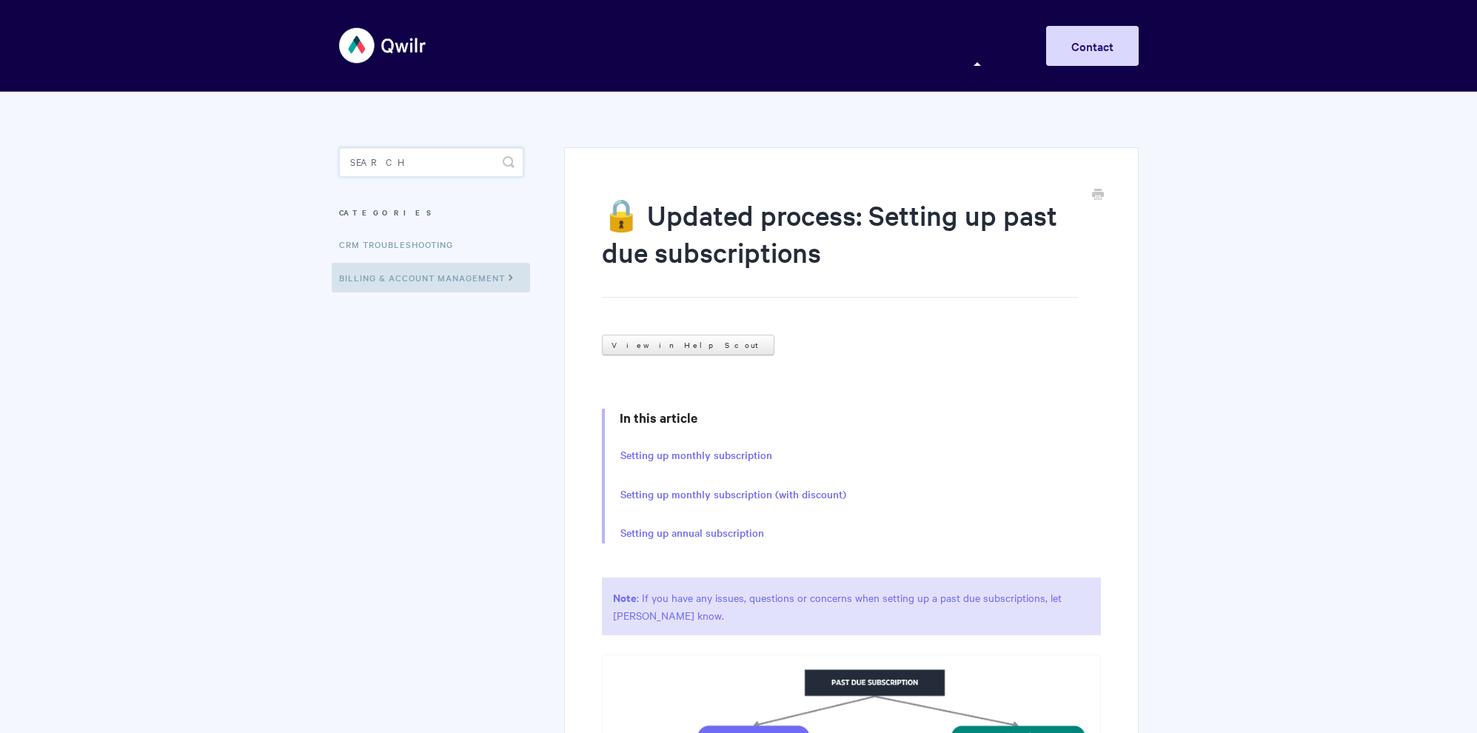
click at [393, 169] on input "Search" at bounding box center [431, 162] width 184 height 30
type input "pipedrive"
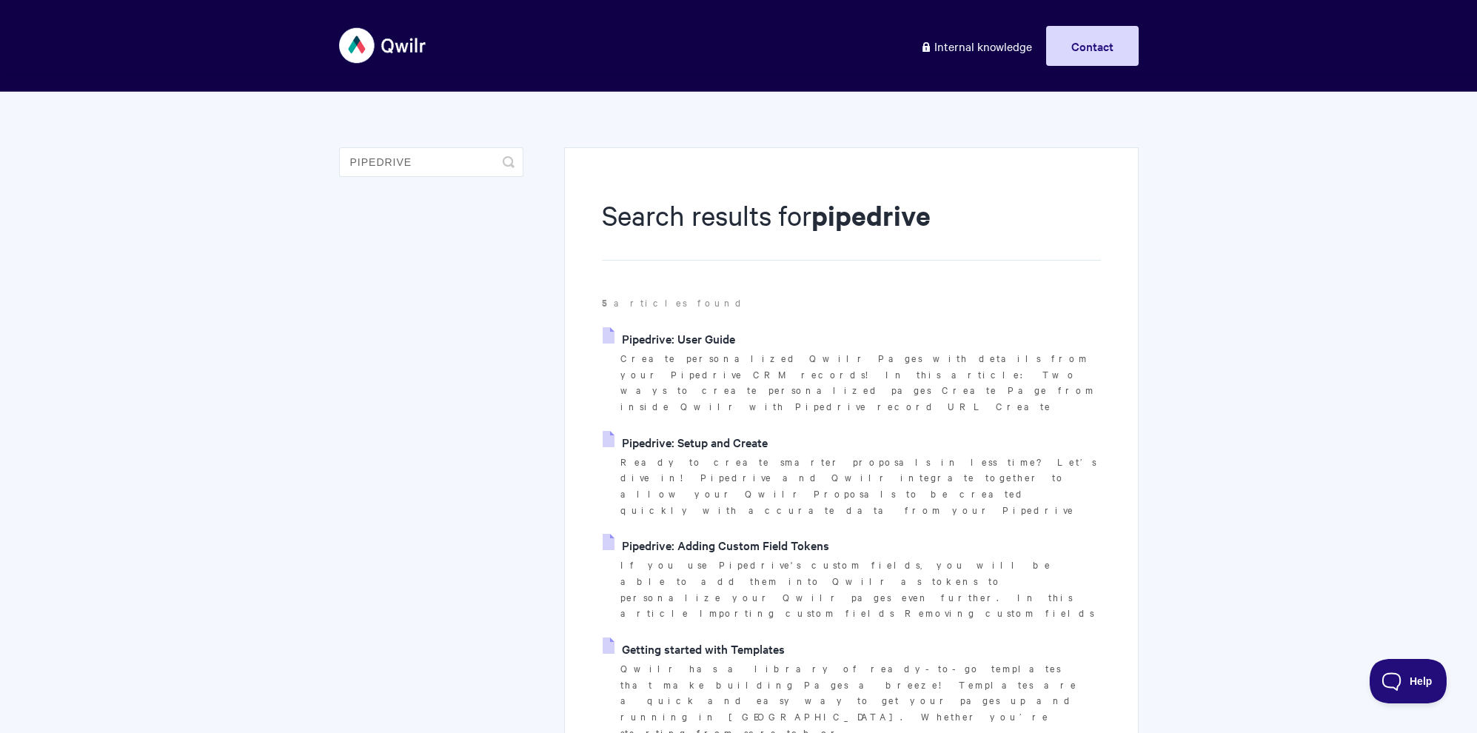
click at [693, 431] on link "Pipedrive: Setup and Create" at bounding box center [684, 442] width 165 height 22
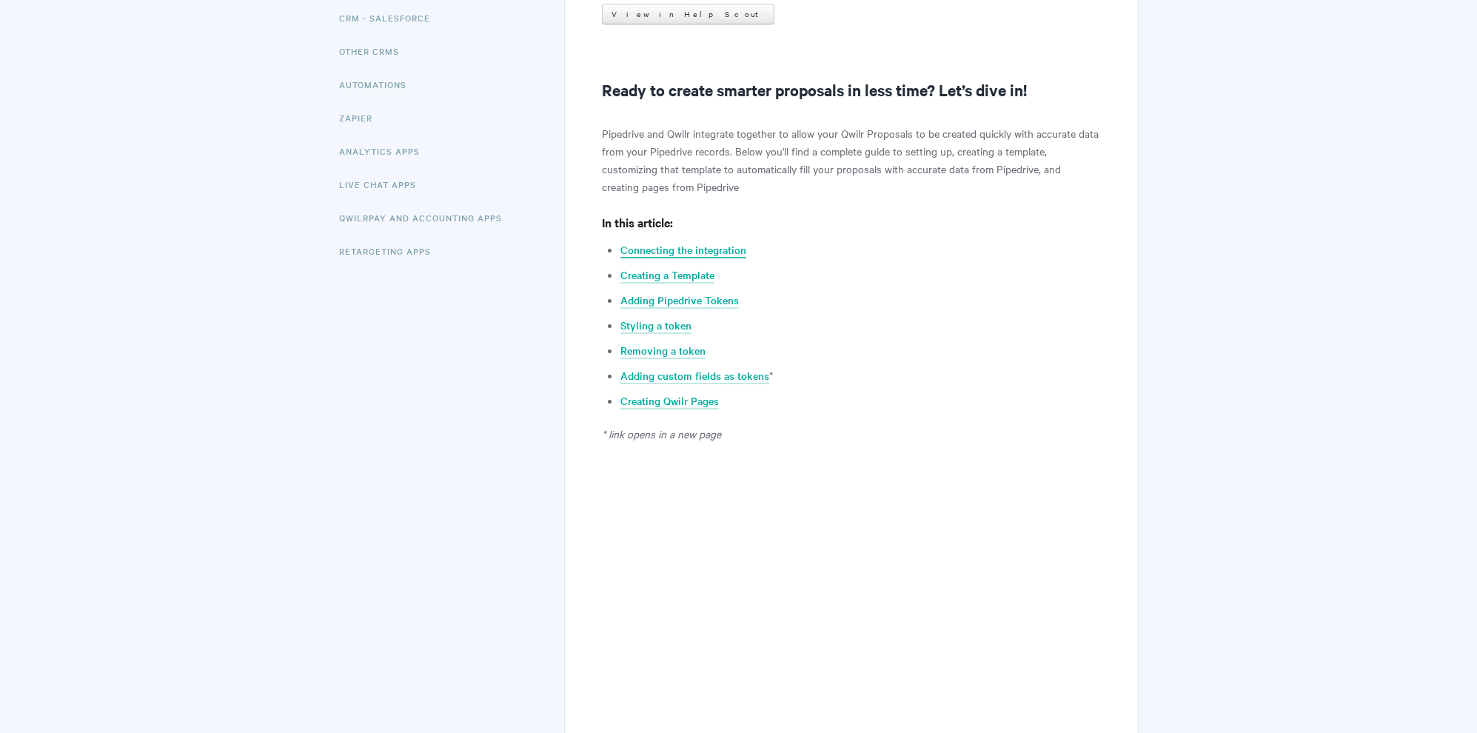
click at [700, 247] on link "Connecting the integration" at bounding box center [683, 250] width 126 height 16
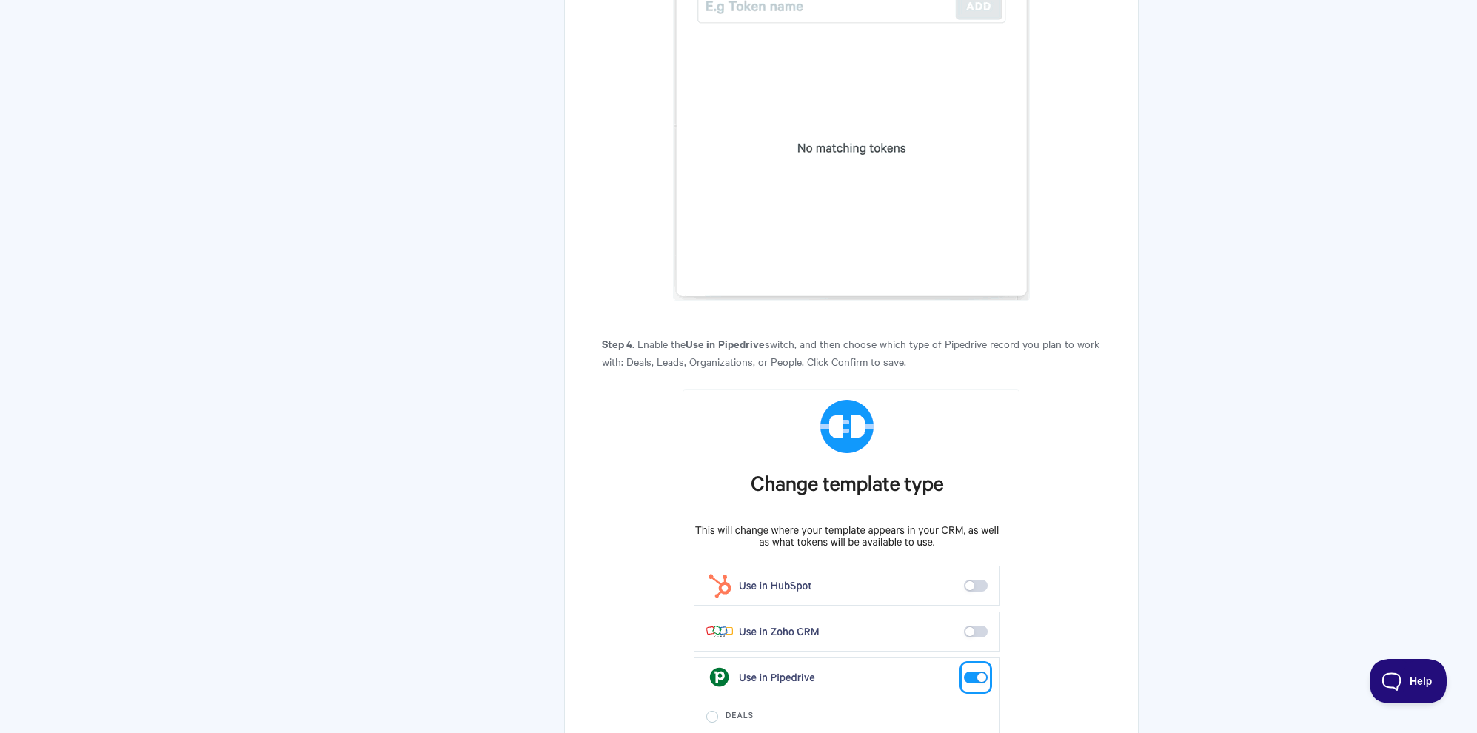
scroll to position [4081, 0]
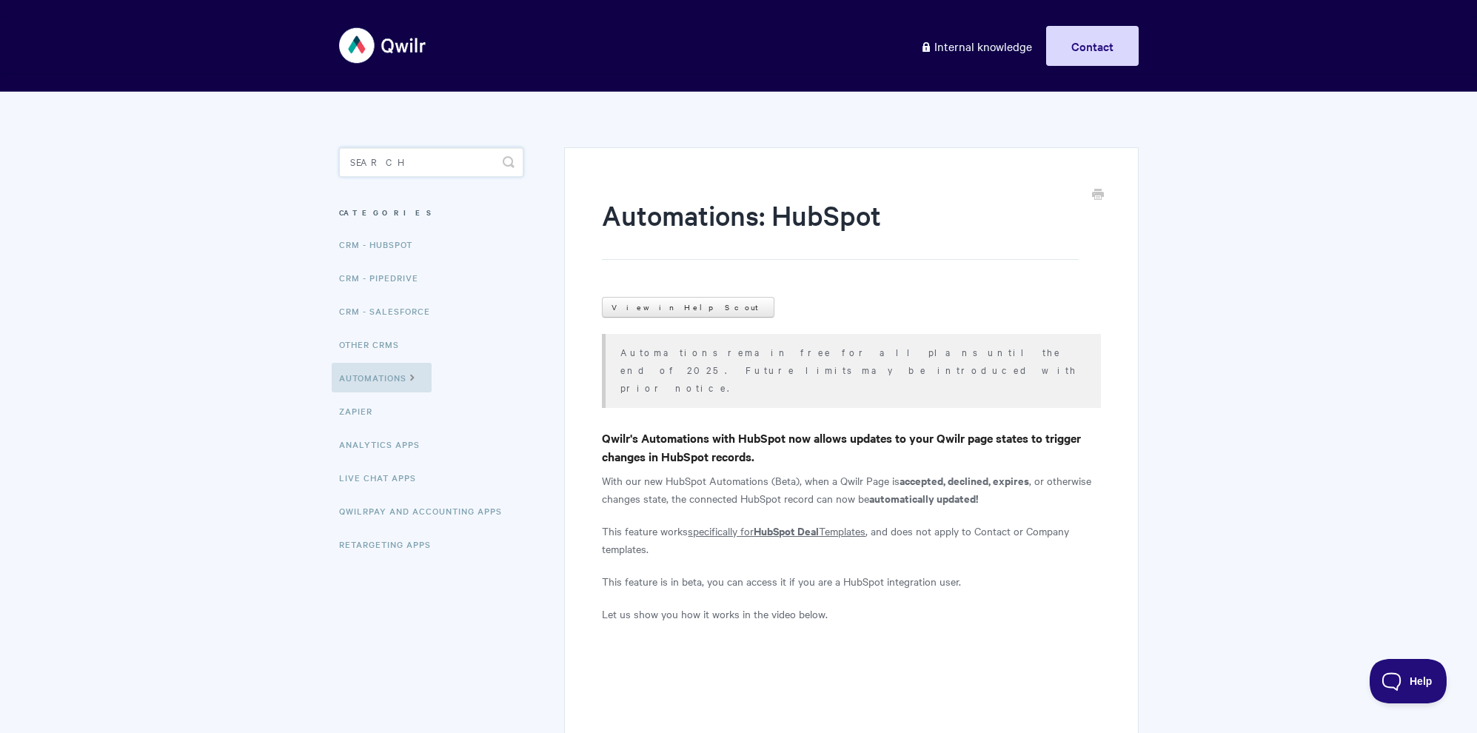
click at [469, 175] on input "Search" at bounding box center [431, 162] width 184 height 30
type input "salesofrce"
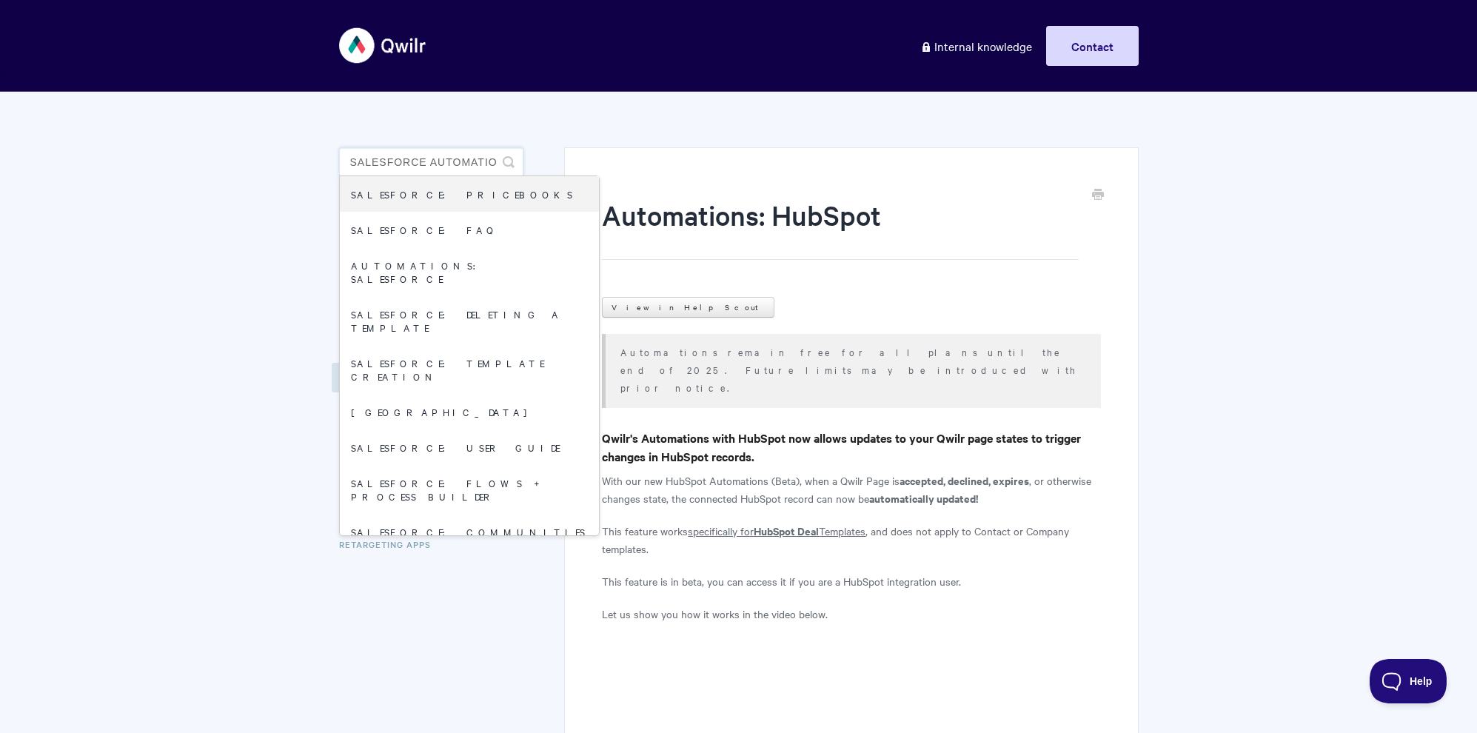
type input "salesforce automation"
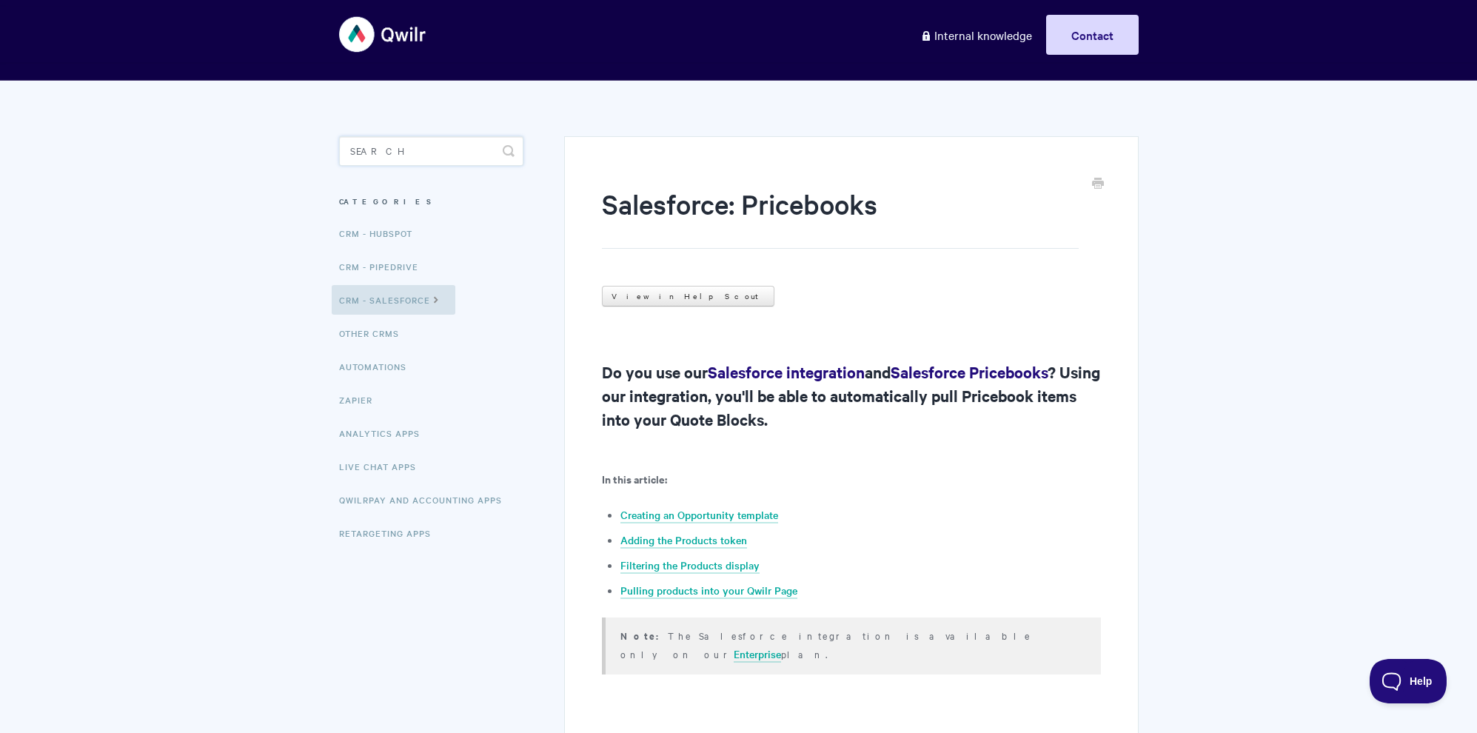
click at [415, 158] on input "Search" at bounding box center [431, 151] width 184 height 30
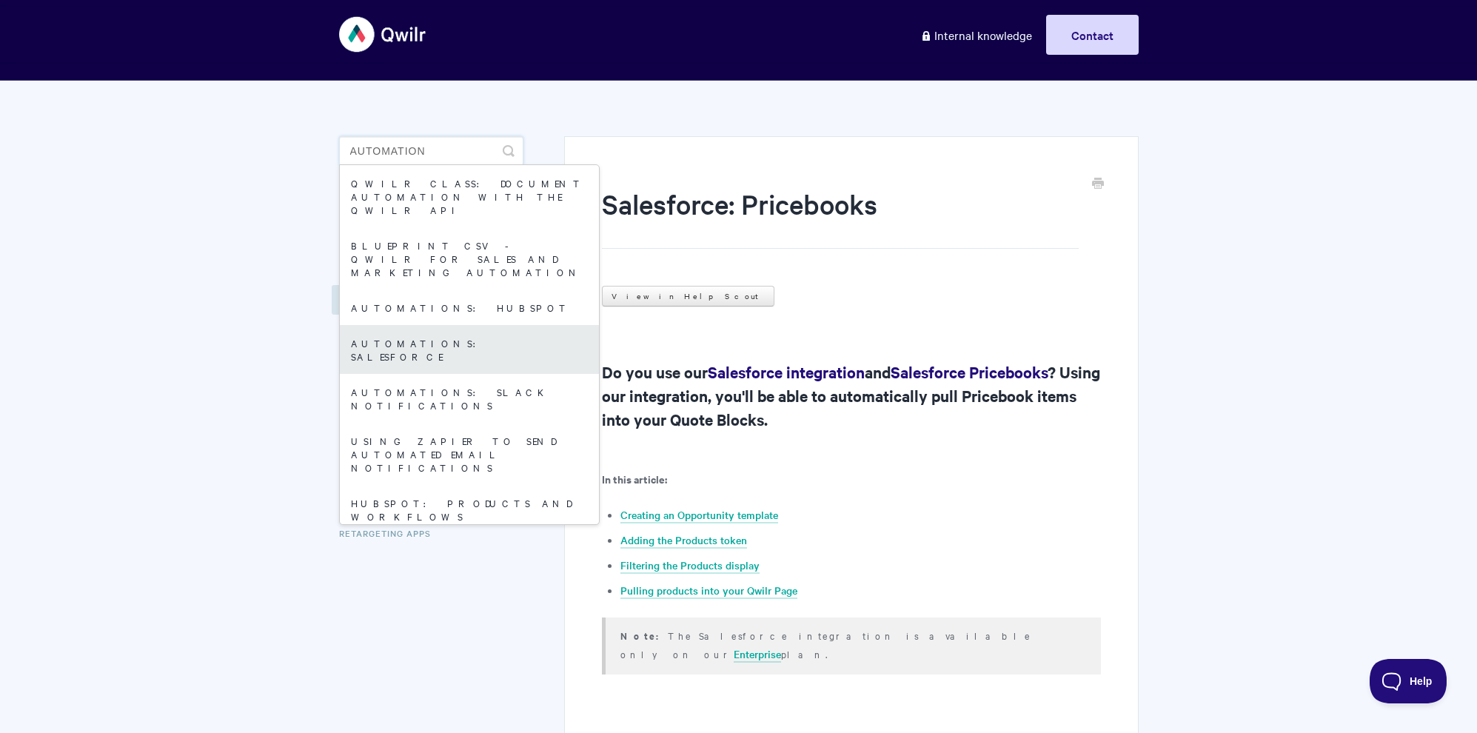
type input "automation"
click at [463, 325] on link "Automations: Salesforce" at bounding box center [469, 349] width 259 height 49
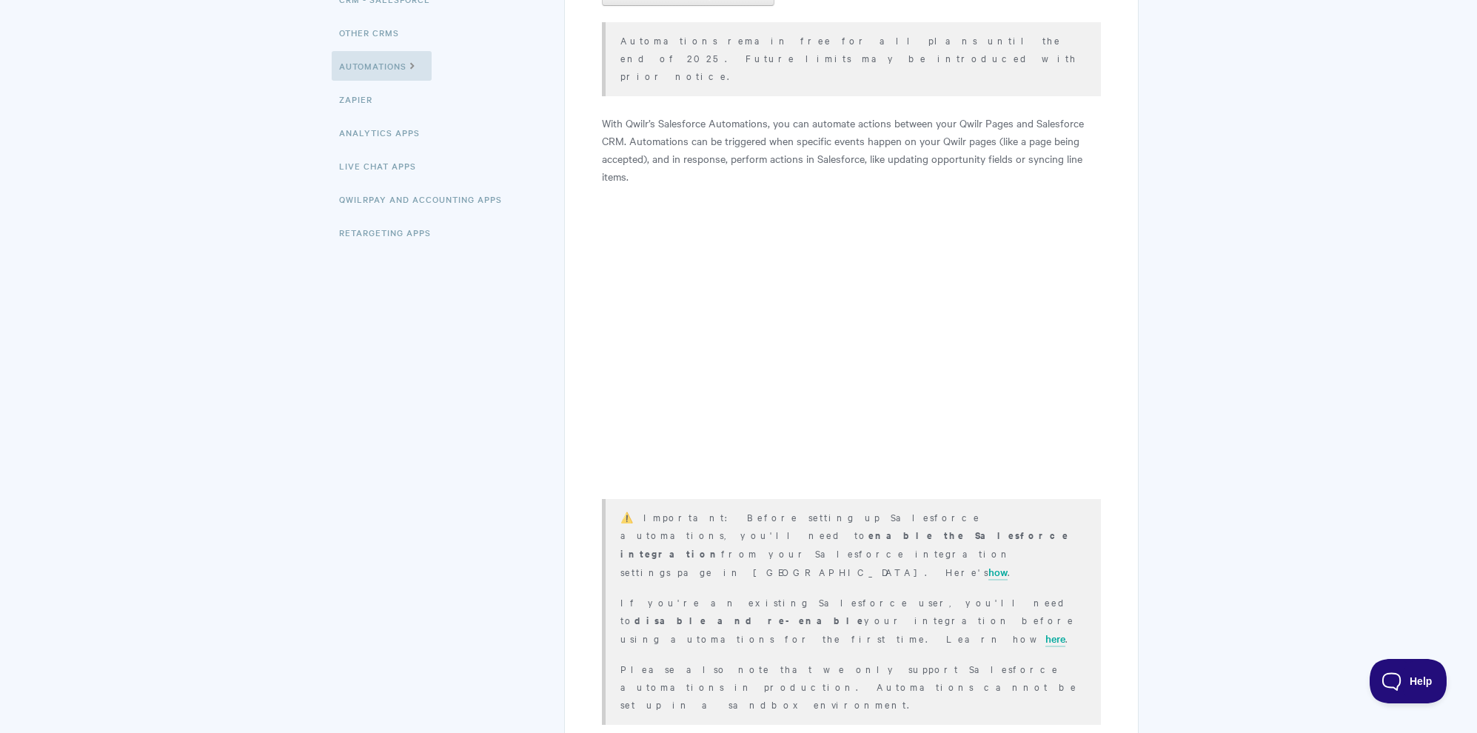
scroll to position [326, 0]
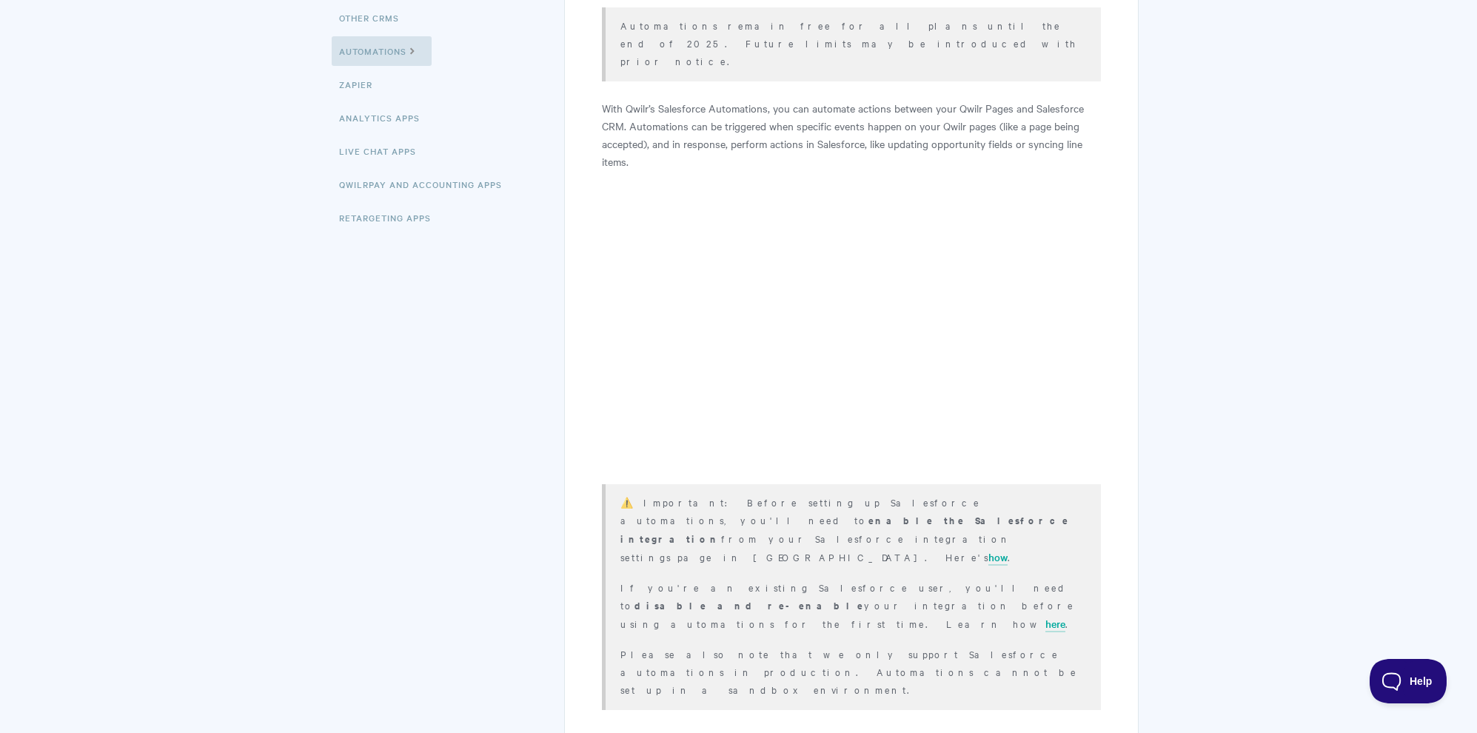
click at [707, 493] on p "⚠️ Important: Before setting up Salesforce automations, you'll need to enable t…" at bounding box center [850, 529] width 461 height 73
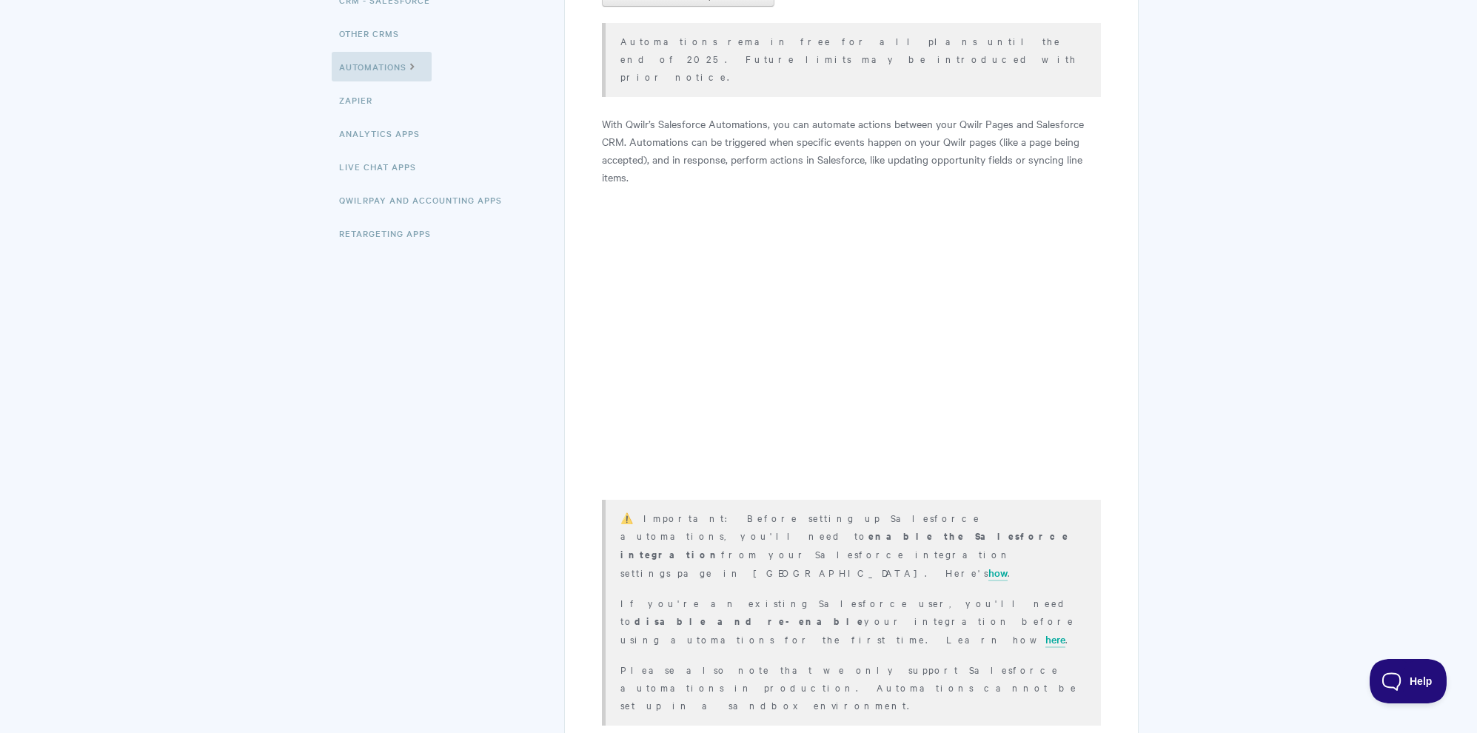
scroll to position [309, 0]
